Goal: Answer question/provide support

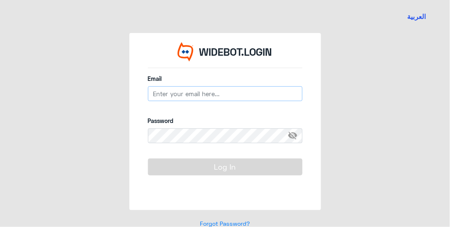
type input "[EMAIL_ADDRESS][DOMAIN_NAME]"
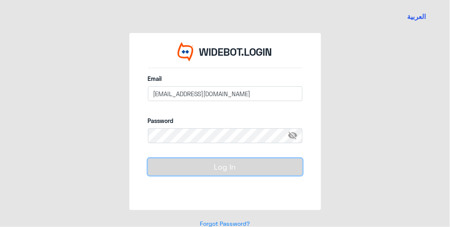
click at [171, 168] on button "Log In" at bounding box center [225, 166] width 155 height 16
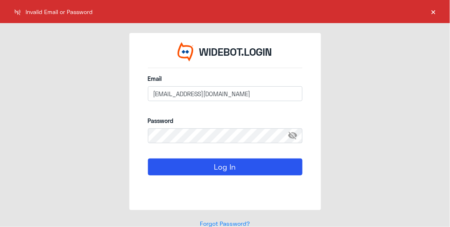
click at [214, 127] on div "Password visibility_off" at bounding box center [225, 134] width 155 height 36
click at [294, 138] on span "visibility_off" at bounding box center [295, 135] width 15 height 15
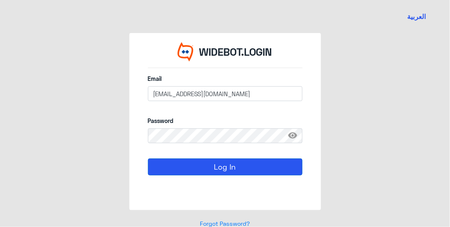
drag, startPoint x: 284, startPoint y: 157, endPoint x: 283, endPoint y: 163, distance: 6.2
click at [284, 157] on form "Email [EMAIL_ADDRESS][DOMAIN_NAME] Password visibility Log In" at bounding box center [225, 134] width 155 height 120
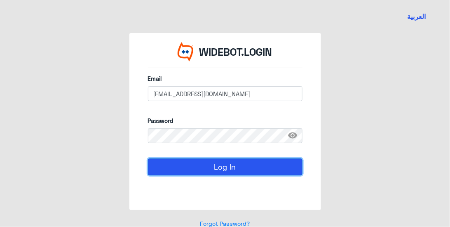
click at [283, 163] on button "Log In" at bounding box center [225, 166] width 155 height 16
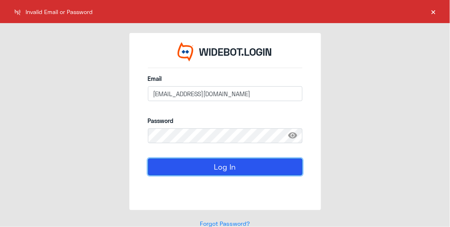
click at [260, 163] on button "Log In" at bounding box center [225, 166] width 155 height 16
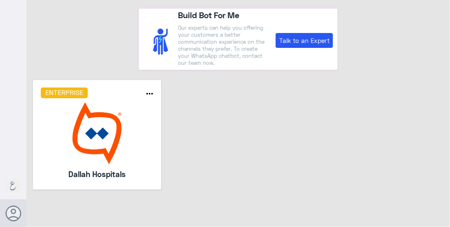
click at [84, 116] on img at bounding box center [97, 133] width 113 height 62
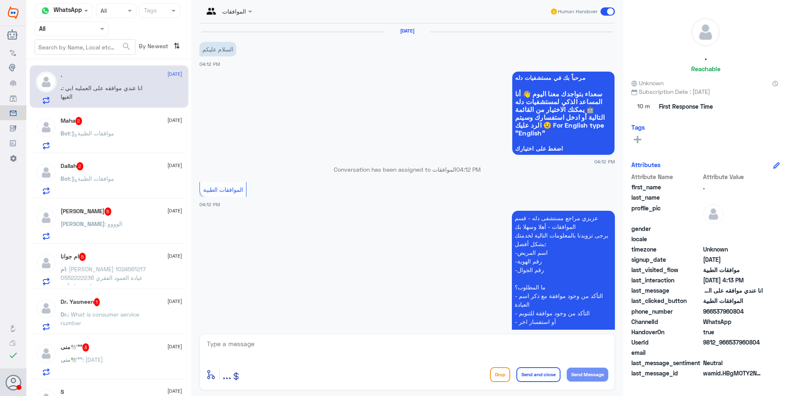
scroll to position [171, 0]
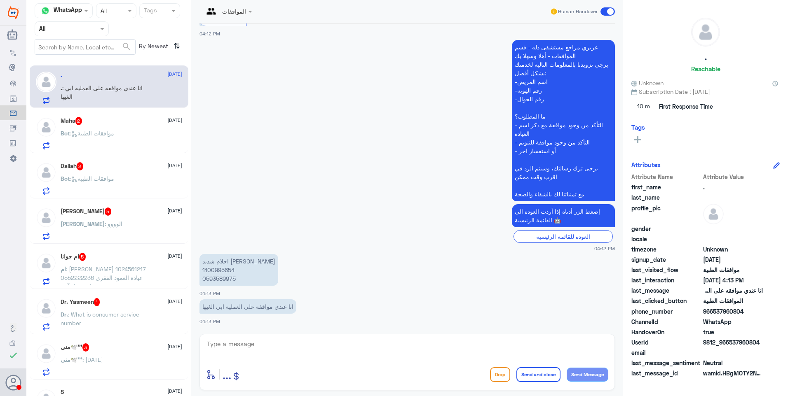
click at [100, 28] on span at bounding box center [103, 28] width 10 height 9
click at [85, 96] on div "Your Team" at bounding box center [72, 103] width 74 height 19
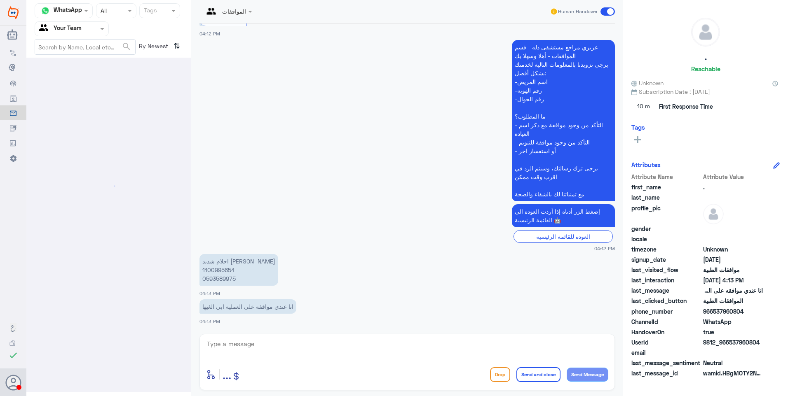
scroll to position [0, 0]
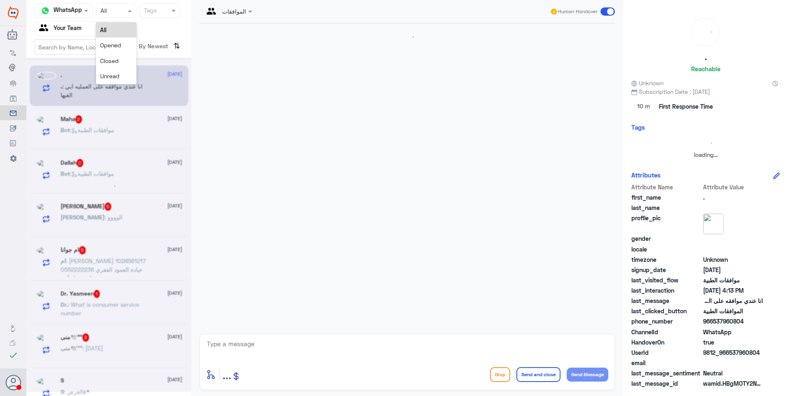
drag, startPoint x: 115, startPoint y: 15, endPoint x: 112, endPoint y: 32, distance: 17.2
click at [115, 15] on input "text" at bounding box center [108, 10] width 15 height 9
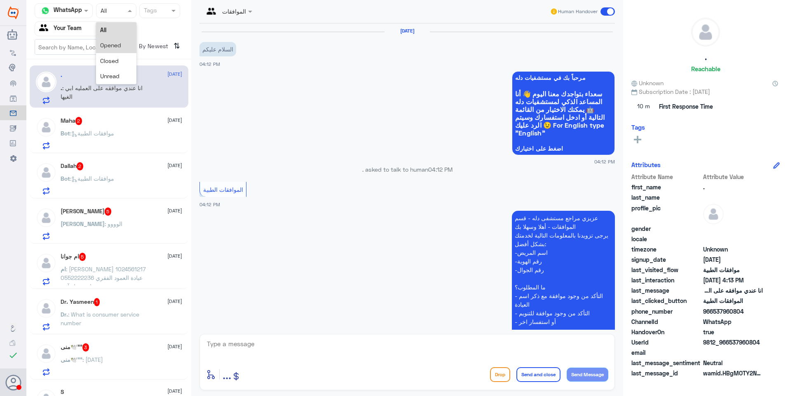
scroll to position [171, 0]
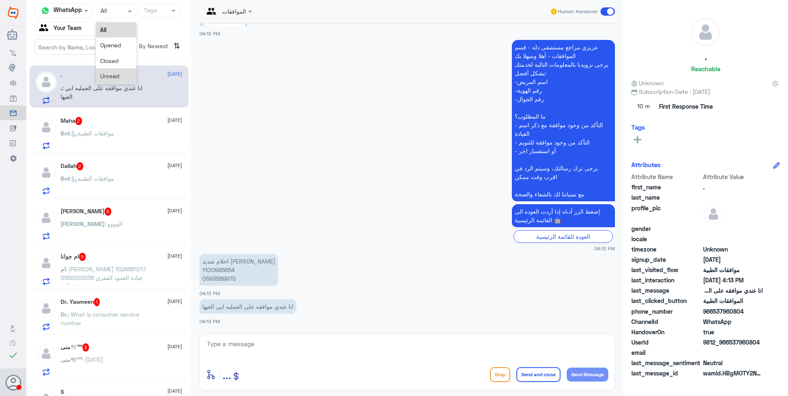
click at [115, 75] on span "Unread" at bounding box center [109, 76] width 19 height 7
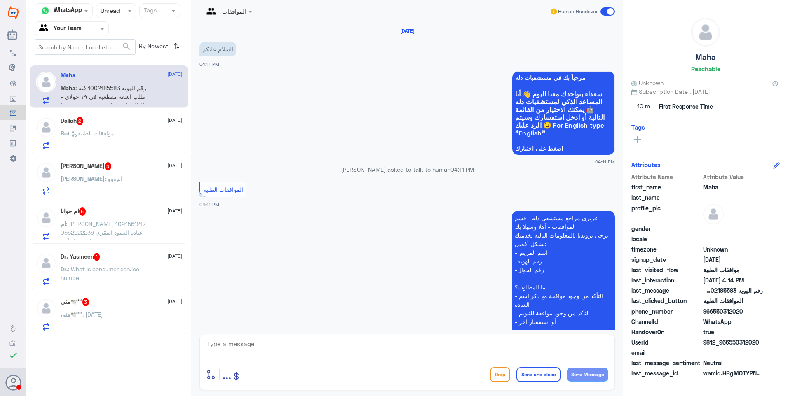
scroll to position [143, 0]
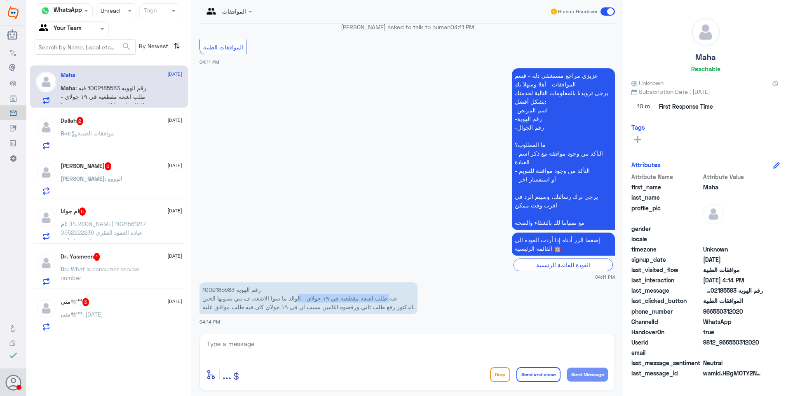
drag, startPoint x: 394, startPoint y: 300, endPoint x: 288, endPoint y: 302, distance: 105.5
click at [291, 226] on p "رقم الهويه 1002185583 فيه طلب اشعه مقطعيه في ١٩ جولاي - الوالد ما سوا الاشعه. ف…" at bounding box center [308, 299] width 218 height 32
drag, startPoint x: 288, startPoint y: 302, endPoint x: 283, endPoint y: 303, distance: 5.4
click at [283, 226] on p "رقم الهويه 1002185583 فيه طلب اشعه مقطعيه في ١٩ جولاي - الوالد ما سوا الاشعه. ف…" at bounding box center [308, 299] width 218 height 32
drag, startPoint x: 415, startPoint y: 309, endPoint x: 322, endPoint y: 313, distance: 92.8
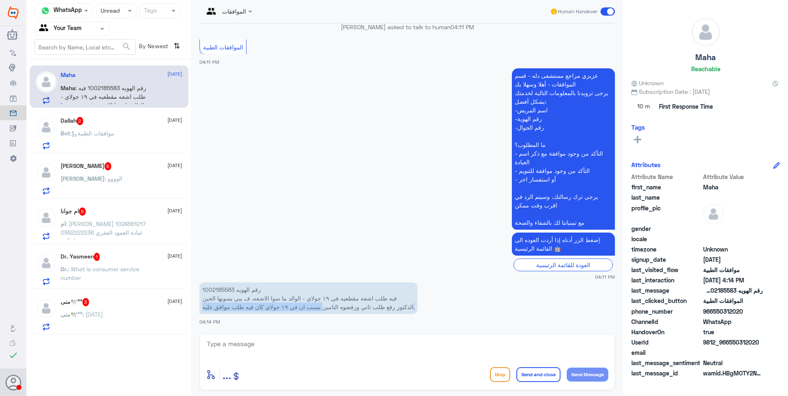
click at [322, 226] on p "رقم الهويه 1002185583 فيه طلب اشعه مقطعيه في ١٩ جولاي - الوالد ما سوا الاشعه. ف…" at bounding box center [308, 299] width 218 height 32
drag, startPoint x: 322, startPoint y: 313, endPoint x: 272, endPoint y: 305, distance: 50.9
click at [272, 226] on p "رقم الهويه 1002185583 فيه طلب اشعه مقطعيه في ١٩ جولاي - الوالد ما سوا الاشعه. ف…" at bounding box center [308, 299] width 218 height 32
click at [219, 226] on p "رقم الهويه 1002185583 فيه طلب اشعه مقطعيه في ١٩ جولاي - الوالد ما سوا الاشعه. ف…" at bounding box center [308, 299] width 218 height 32
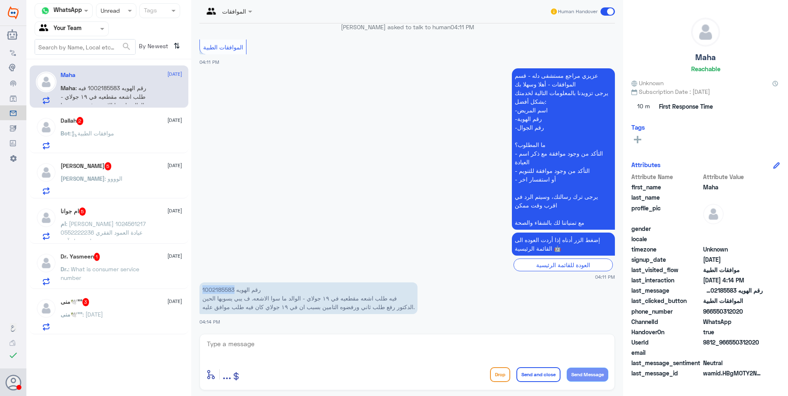
copy p "1002185583"
click at [238, 226] on textarea at bounding box center [407, 349] width 402 height 20
type textarea "d"
type textarea "سيتم متابعة الموافقة"
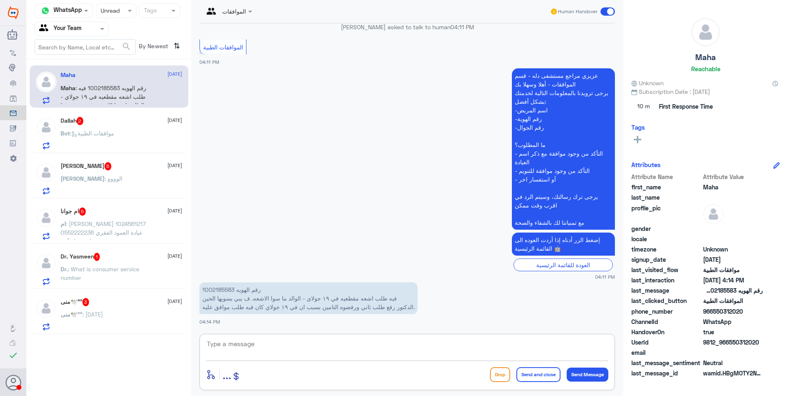
scroll to position [169, 0]
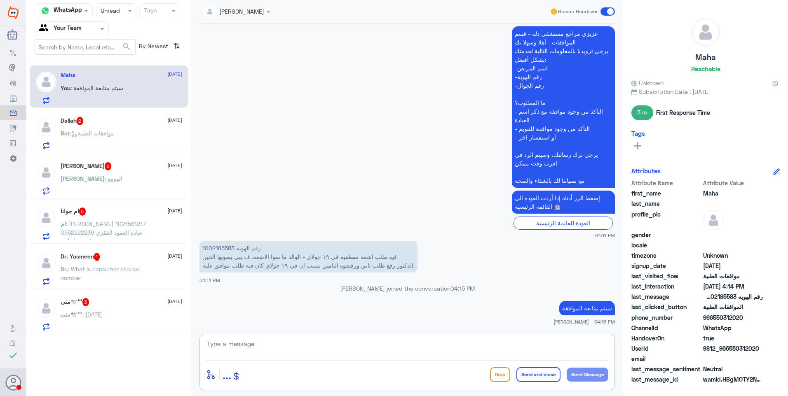
click at [305, 226] on textarea at bounding box center [407, 349] width 402 height 20
type textarea "م"
paste textarea "[DATE]"
type textarea "تم تمديد الموافقة بتاريخ [DATE]"
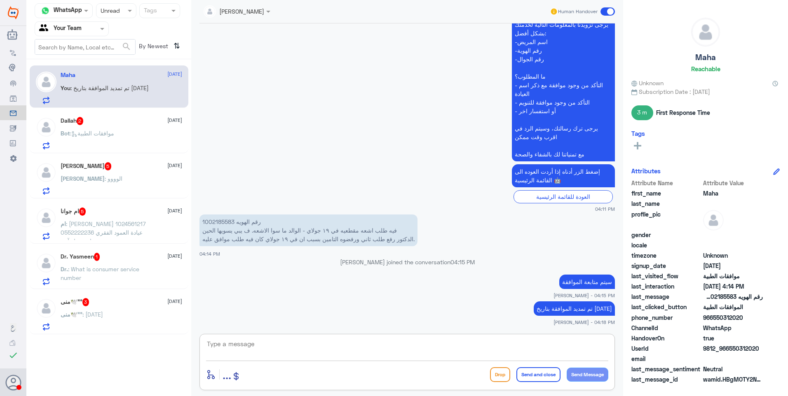
drag, startPoint x: 339, startPoint y: 345, endPoint x: 340, endPoint y: 350, distance: 4.6
click at [339, 226] on textarea at bounding box center [407, 349] width 402 height 20
type textarea "o"
type textarea "خدمة اخرى ؟"
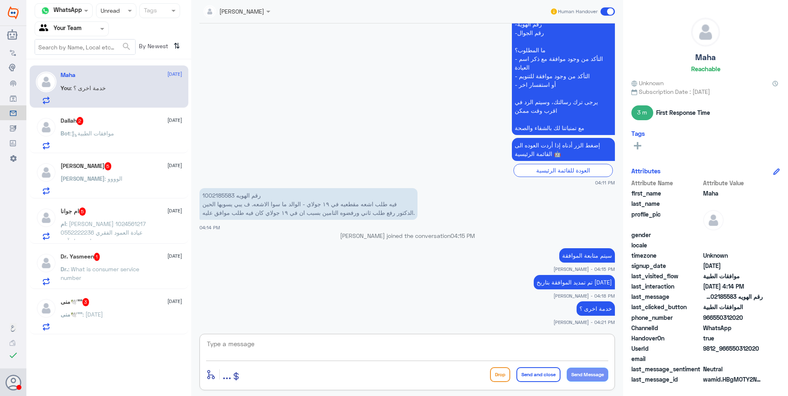
click at [229, 199] on p "رقم الهويه 1002185583 فيه طلب اشعه مقطعيه في ١٩ جولاي - الوالد ما سوا الاشعه. ف…" at bounding box center [308, 204] width 218 height 32
click at [225, 195] on p "رقم الهويه 1002185583 فيه طلب اشعه مقطعيه في ١٩ جولاي - الوالد ما سوا الاشعه. ف…" at bounding box center [308, 204] width 218 height 32
copy p "1002185583"
click at [152, 226] on div "منى🕊️''' 3 [DATE] منى🕊️''' : [DATE]" at bounding box center [109, 313] width 159 height 42
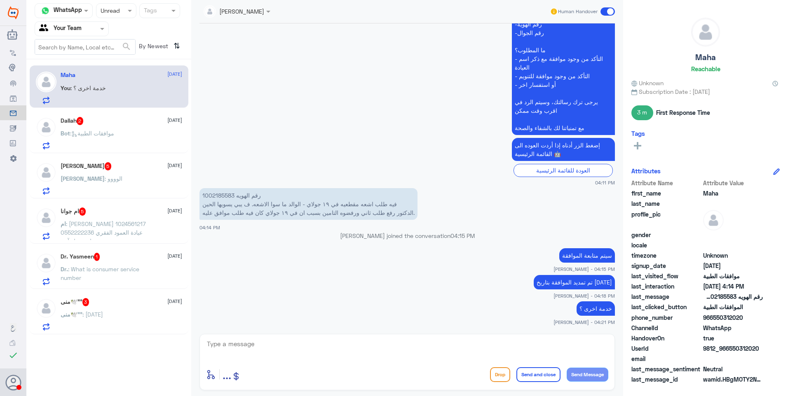
click at [148, 226] on div "منى🕊️''' 3 [DATE] منى🕊️''' : [DATE]" at bounding box center [122, 314] width 122 height 33
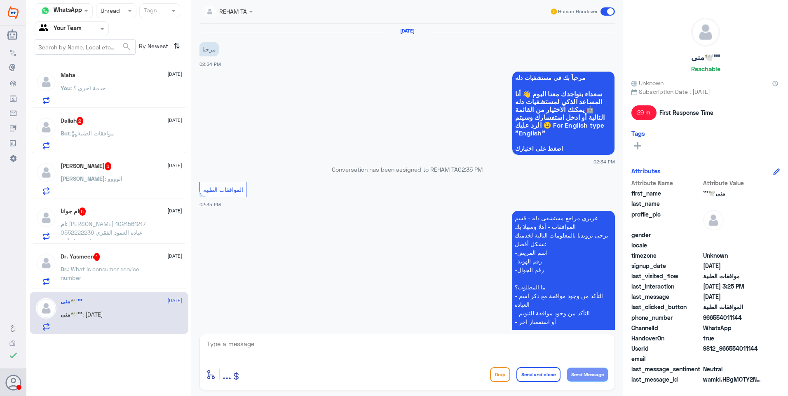
scroll to position [437, 0]
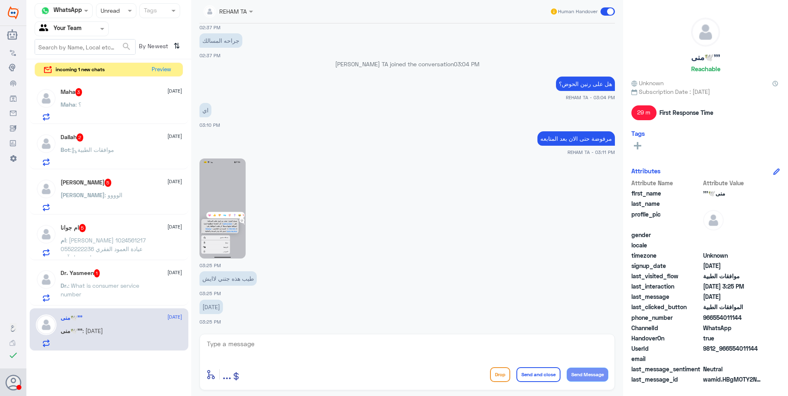
click at [230, 224] on img at bounding box center [222, 209] width 46 height 100
click at [150, 226] on div "Dr. Yasmeen 1 [DATE] Dr. : What is consumer service number" at bounding box center [122, 286] width 122 height 33
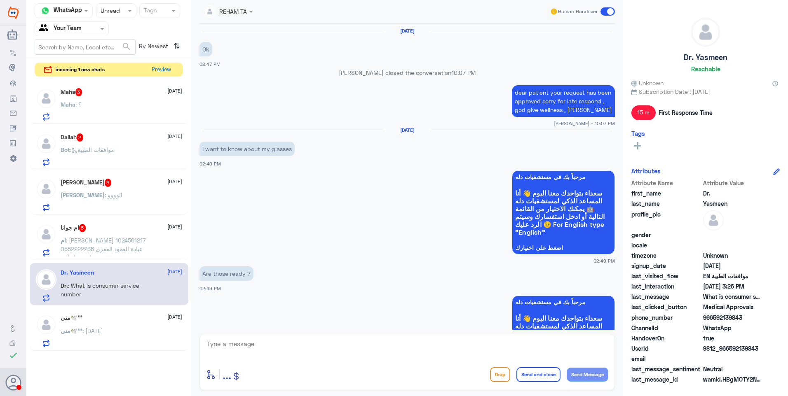
scroll to position [642, 0]
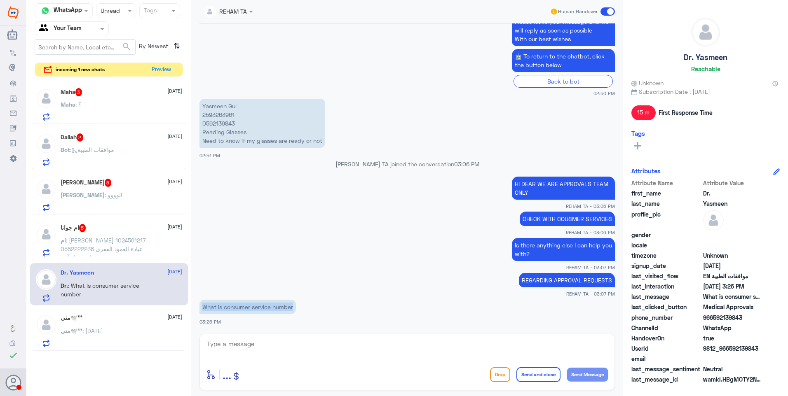
drag, startPoint x: 203, startPoint y: 311, endPoint x: 299, endPoint y: 306, distance: 95.7
click at [299, 226] on div "[DATE] Ok 02:47 PM [PERSON_NAME] closed the conversation 10:07 PM dear patient …" at bounding box center [407, 176] width 424 height 307
click at [120, 226] on p "ام : [PERSON_NAME] 1024561217 0552222236 عيادة العمود الفقري استفسار آخر" at bounding box center [107, 246] width 93 height 21
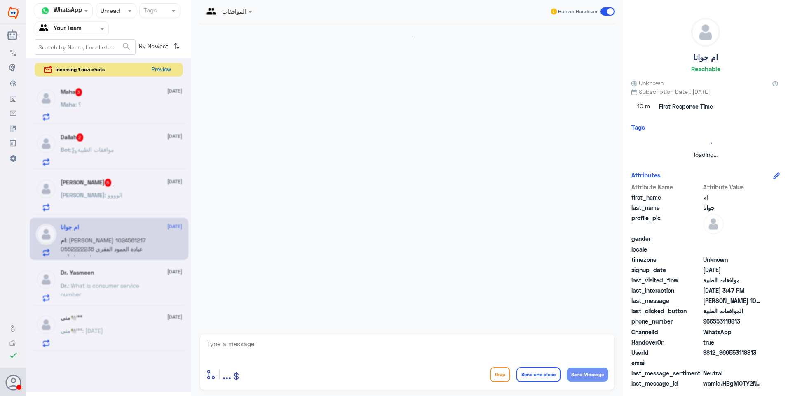
scroll to position [424, 0]
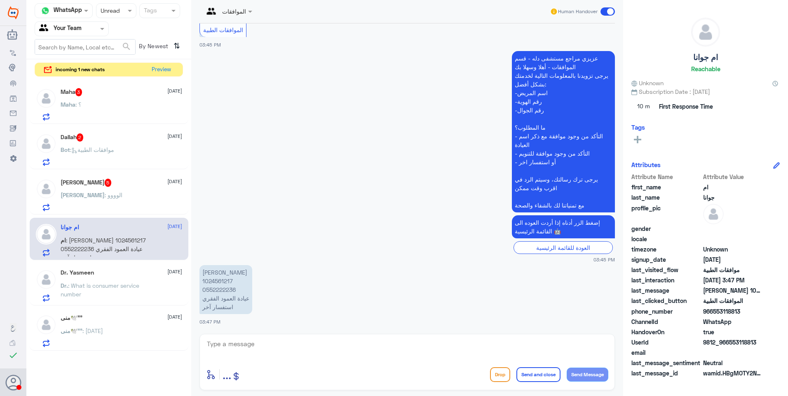
click at [222, 226] on p "[PERSON_NAME] 1024561217 0552222236 عيادة العمود الفقري استفسار آخر" at bounding box center [225, 289] width 53 height 49
copy p "1024561217"
click at [369, 226] on textarea at bounding box center [407, 349] width 402 height 20
type textarea "تم متابعة الموافقة مع تقرير الطبيب ."
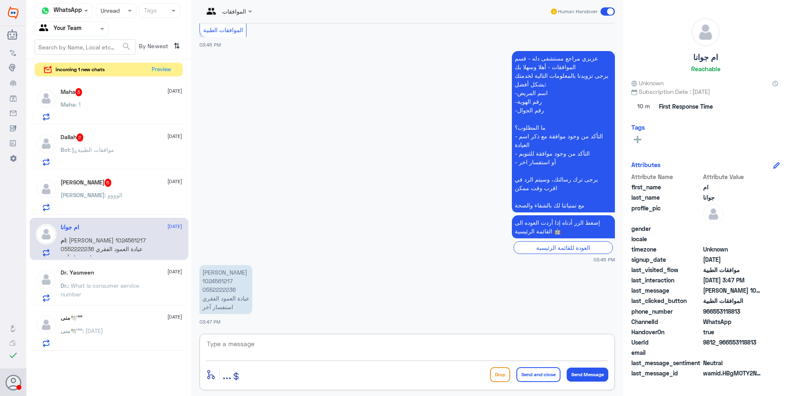
scroll to position [451, 0]
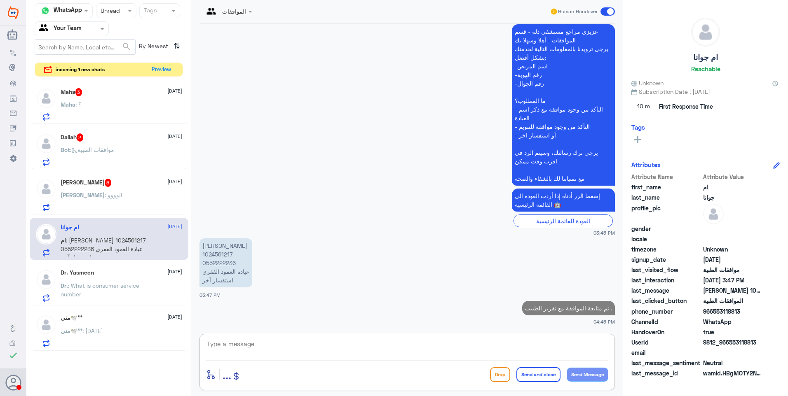
click at [126, 195] on div "[PERSON_NAME] : الوووو" at bounding box center [122, 202] width 122 height 19
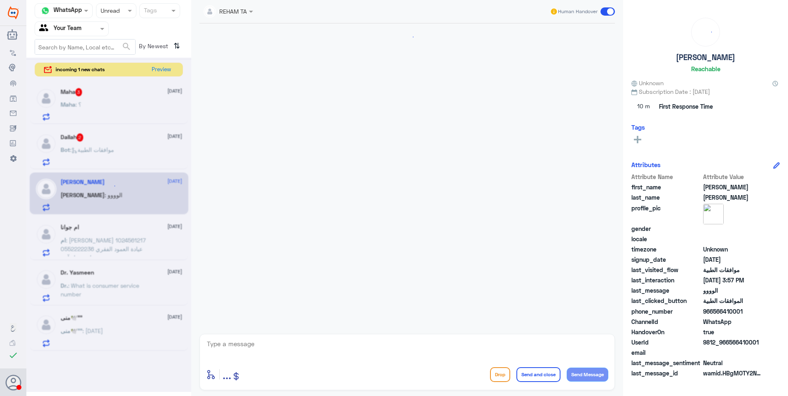
scroll to position [459, 0]
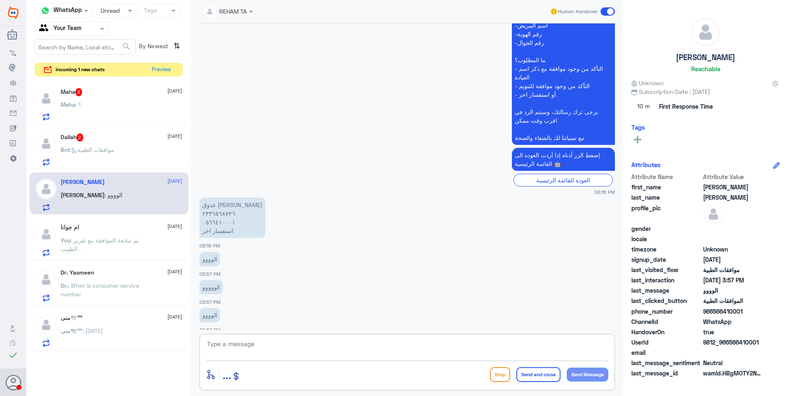
click at [241, 226] on textarea at bounding box center [407, 349] width 402 height 20
drag, startPoint x: 270, startPoint y: 342, endPoint x: 108, endPoint y: 270, distance: 177.0
click at [108, 226] on div "Channel WhatsApp Status × Unread Tags Agent Filter Your Team search By Newest ⇅…" at bounding box center [407, 199] width 762 height 399
type textarea "j"
paste textarea "Gasec 20 MG Capsule, 28Capsule/Box"
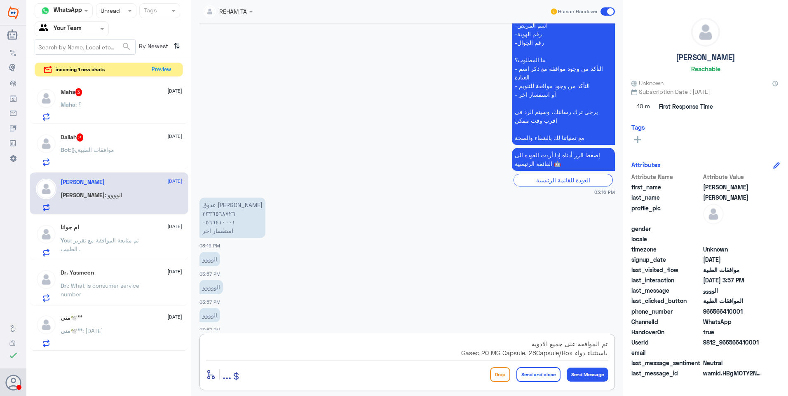
scroll to position [7, 0]
paste textarea "[DATE]"
type textarea "تم الموافقة على جميع الادوية باستثناء دواء Gasec 20 MG Capsule, 28Capsule/Box م…"
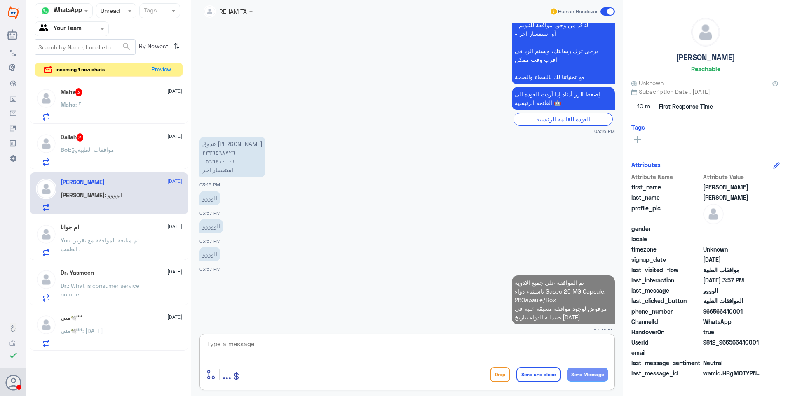
click at [98, 150] on span ": موافقات الطبية" at bounding box center [92, 149] width 44 height 7
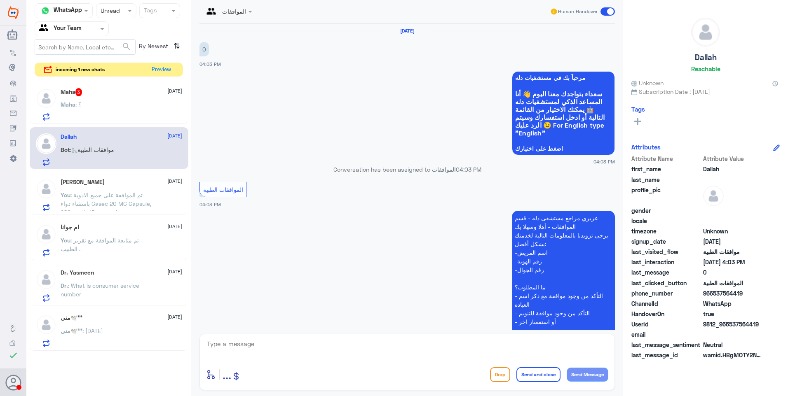
click at [158, 119] on div "Maha : ؟" at bounding box center [122, 111] width 122 height 19
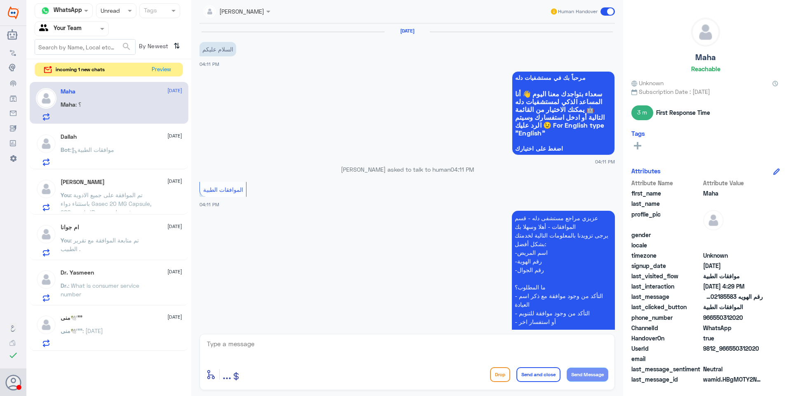
scroll to position [321, 0]
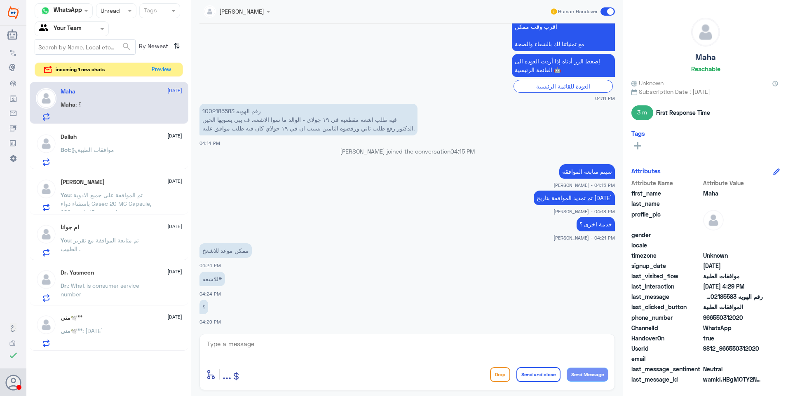
click at [372, 226] on textarea at bounding box center [407, 349] width 402 height 20
type textarea "هذا الرقم مخصص لمتابعة الموافقات الطبية فقط"
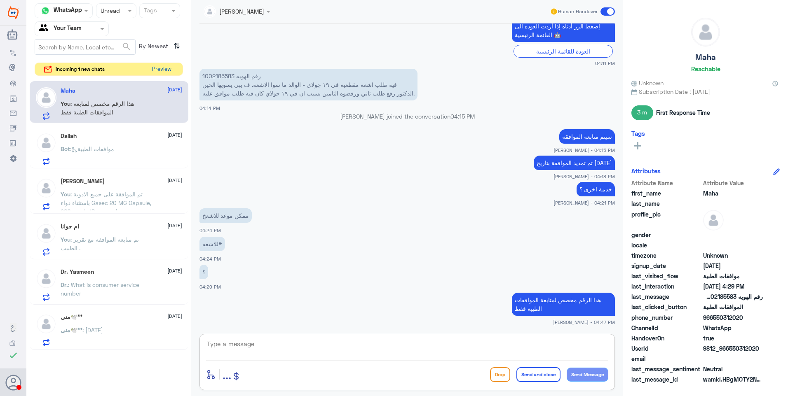
click at [169, 72] on button "Preview" at bounding box center [162, 69] width 26 height 13
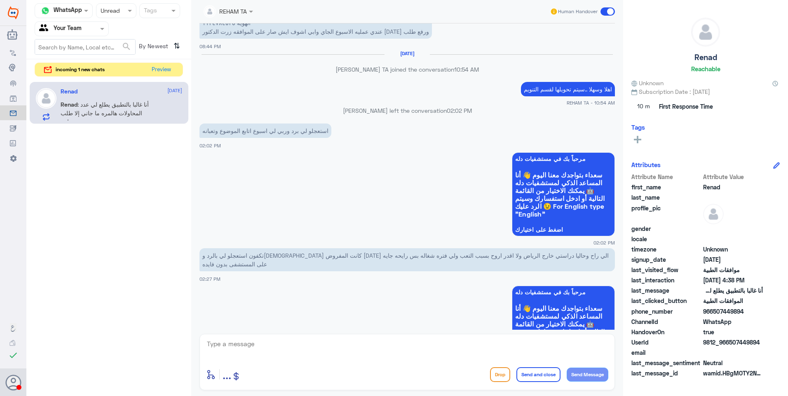
scroll to position [229, 0]
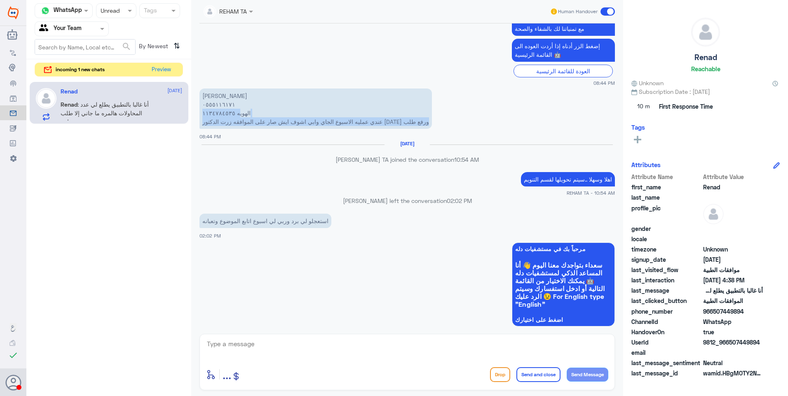
drag, startPoint x: 432, startPoint y: 119, endPoint x: 238, endPoint y: 117, distance: 194.5
click at [238, 117] on p "[PERSON_NAME] ٠٥٥٥١١٦١٧١ الهويه ١١٣٤٧٨٤٥٣٥ عندي عمليه الاسبوع الجاي وابي اشوف ا…" at bounding box center [315, 109] width 232 height 40
drag, startPoint x: 238, startPoint y: 117, endPoint x: 221, endPoint y: 111, distance: 17.3
click at [221, 111] on p "[PERSON_NAME] ٠٥٥٥١١٦١٧١ الهويه ١١٣٤٧٨٤٥٣٥ عندي عمليه الاسبوع الجاي وابي اشوف ا…" at bounding box center [315, 109] width 232 height 40
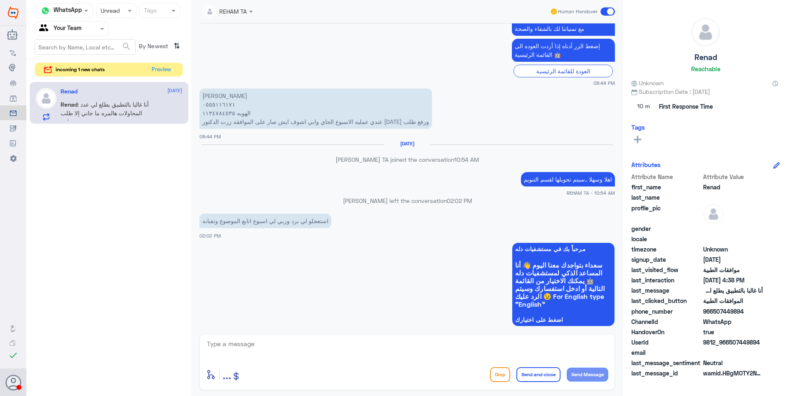
click at [241, 226] on textarea at bounding box center [407, 349] width 402 height 20
drag, startPoint x: 269, startPoint y: 349, endPoint x: 115, endPoint y: 305, distance: 160.2
click at [115, 226] on div "Channel WhatsApp Status × Unread Tags Agent Filter Your Team search By Newest ⇅…" at bounding box center [407, 199] width 762 height 399
click at [277, 226] on textarea "0555116171" at bounding box center [407, 349] width 402 height 20
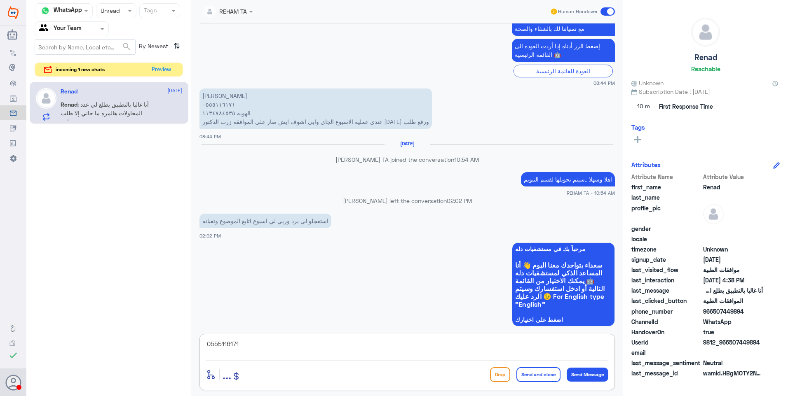
click at [277, 226] on textarea "0555116171" at bounding box center [407, 349] width 402 height 20
type textarea "العملية مرفوضة وتم متابعتها مع كافة التقارير وتم رفضها مجددا لعدم وجود دواعي طب…"
